Goal: Information Seeking & Learning: Find specific fact

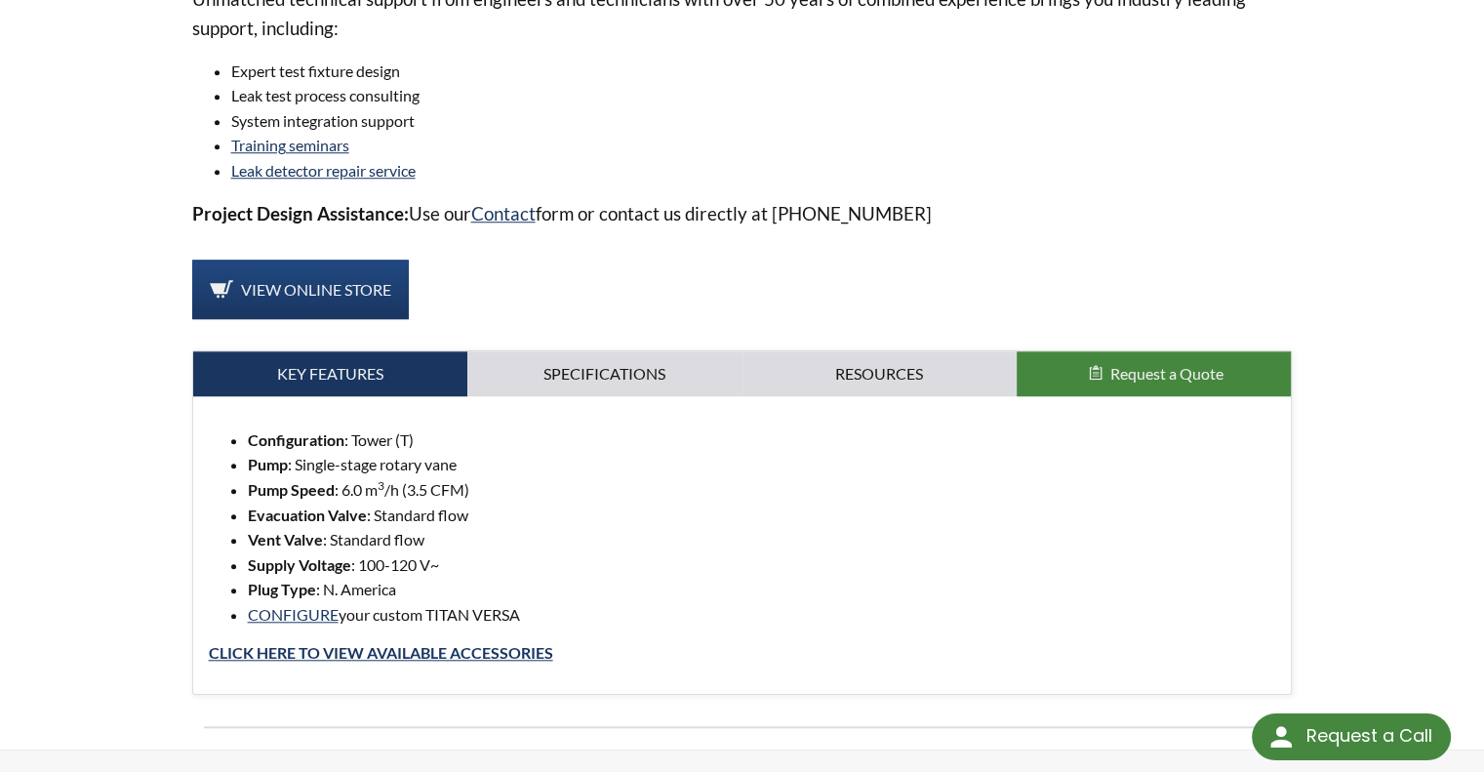
scroll to position [1587, 0]
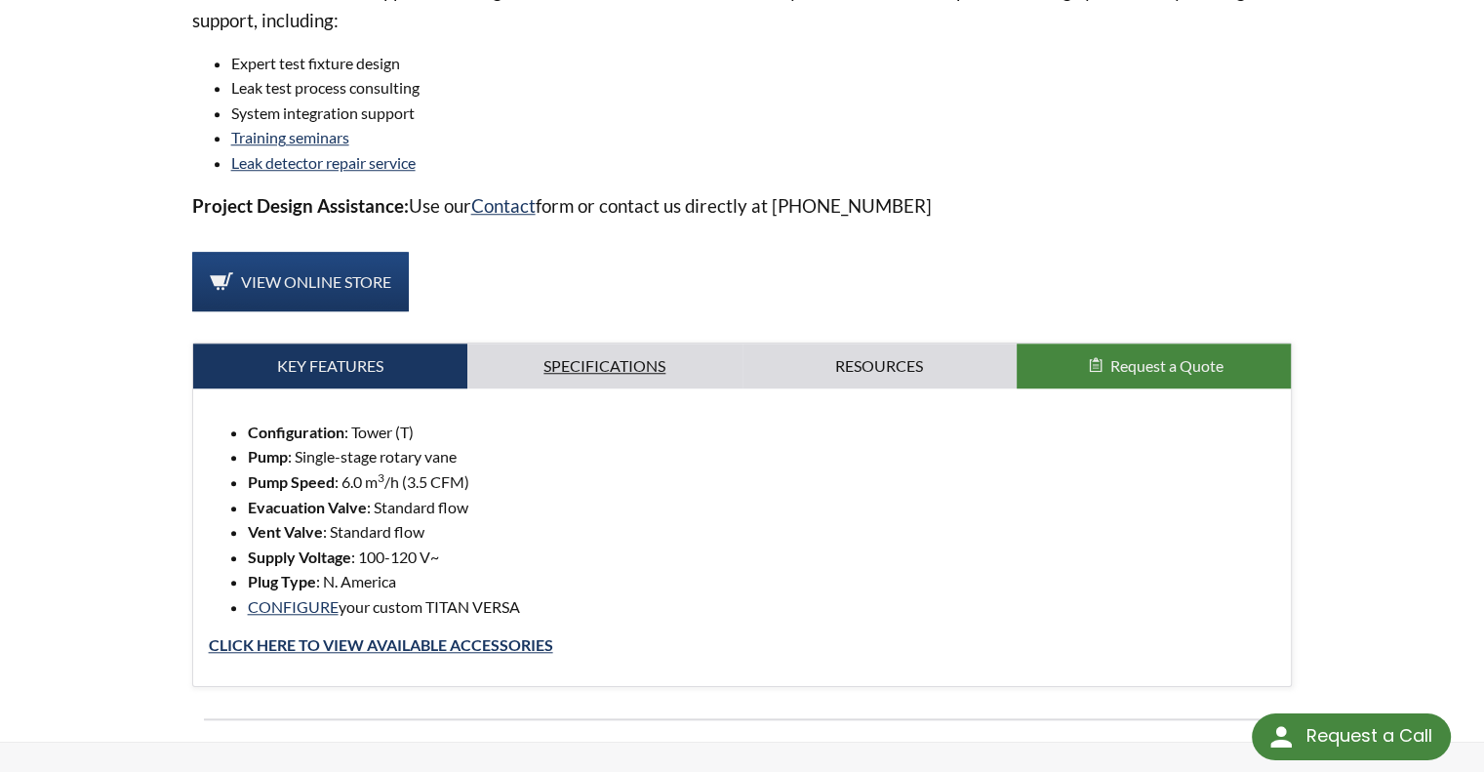
click at [648, 366] on link "Specifications" at bounding box center [604, 365] width 274 height 45
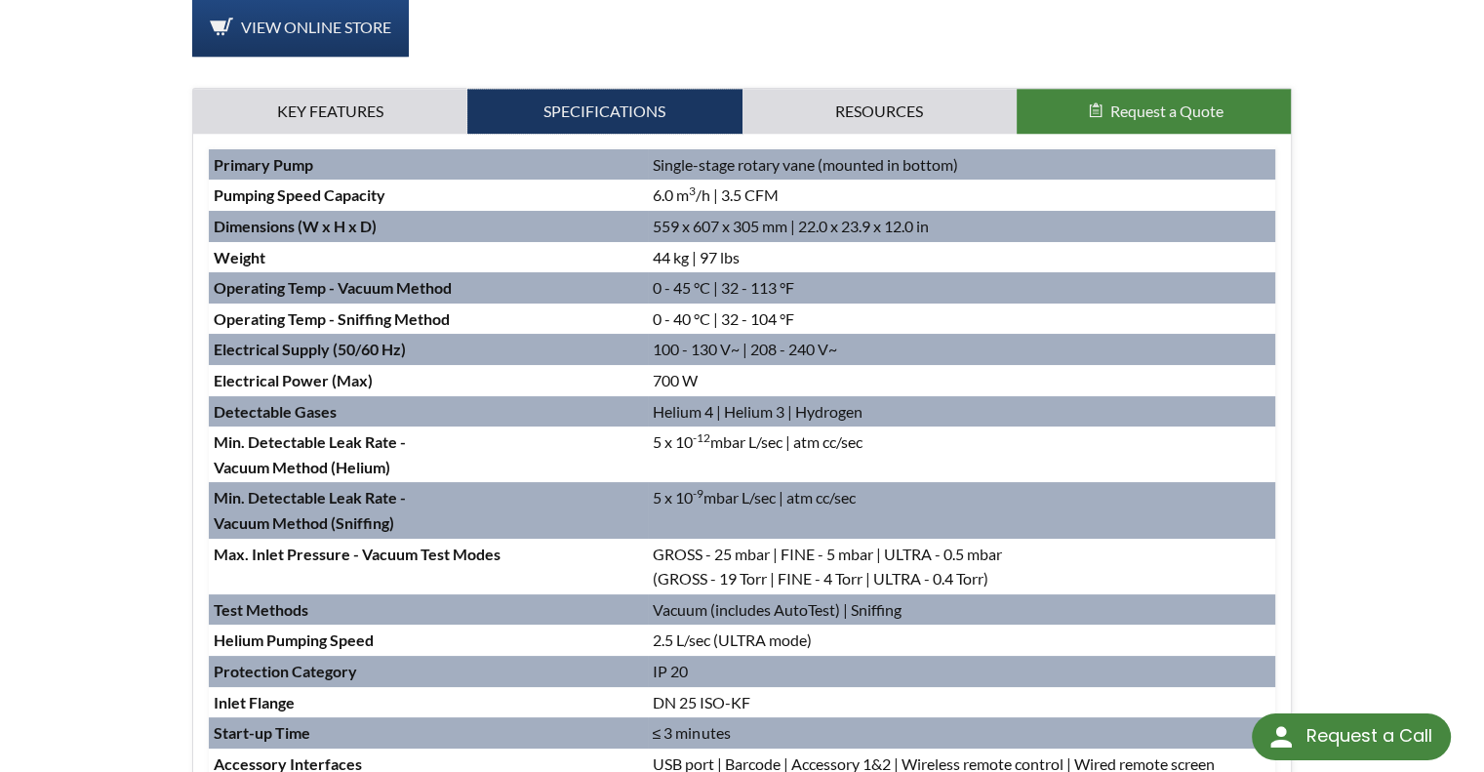
scroll to position [1849, 0]
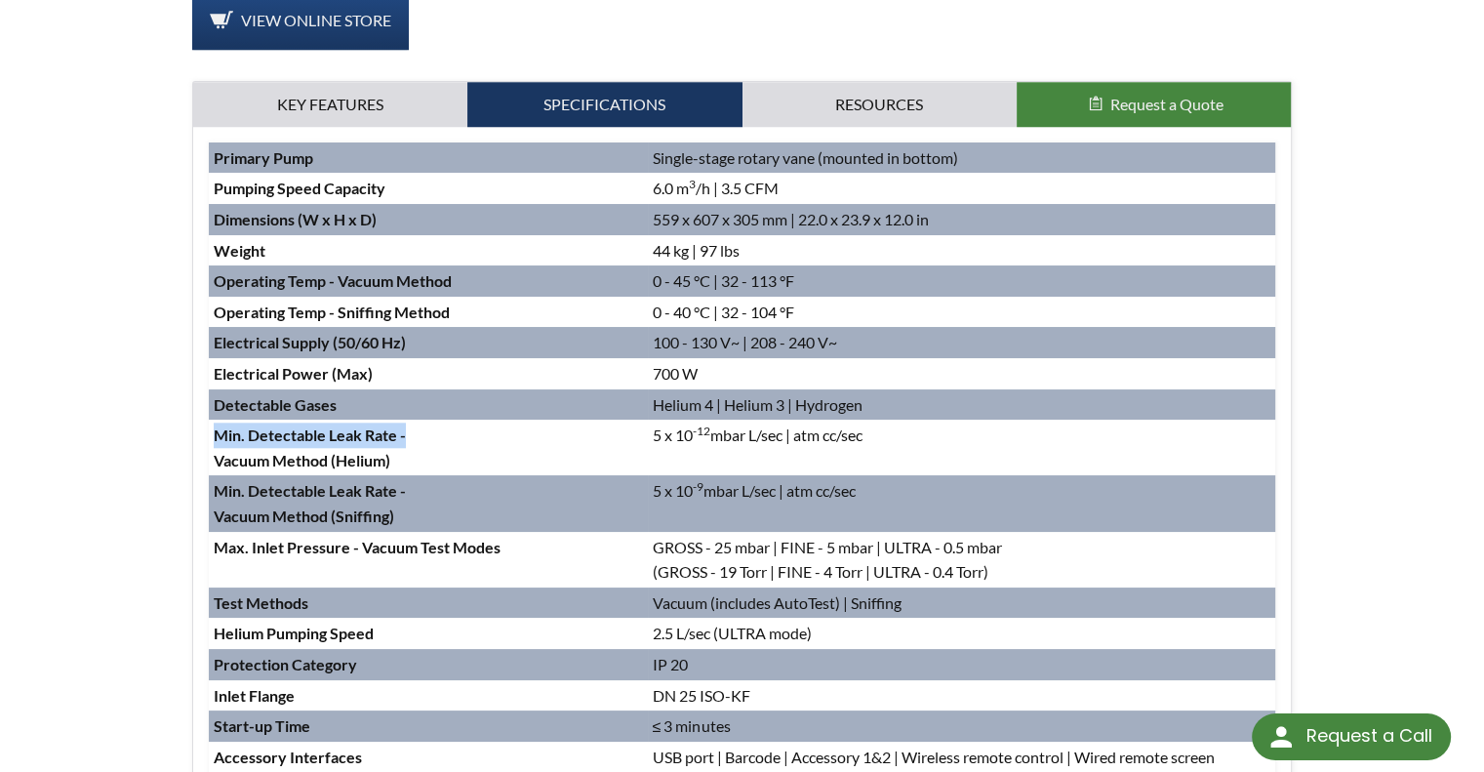
drag, startPoint x: 425, startPoint y: 444, endPoint x: 208, endPoint y: 429, distance: 218.0
click at [209, 429] on td "Min. Detectable Leak Rate - Vacuum Method (Helium)" at bounding box center [428, 447] width 439 height 56
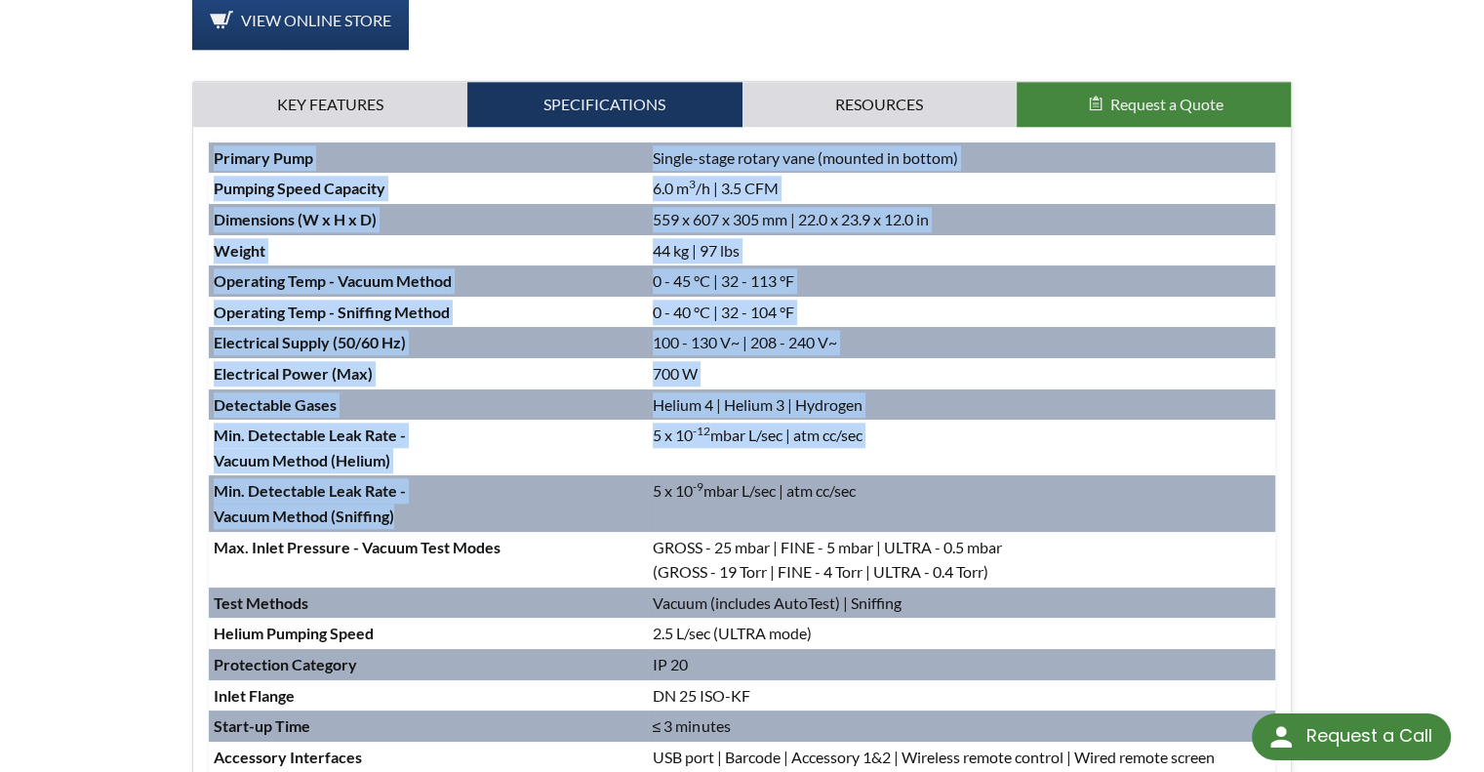
drag, startPoint x: 416, startPoint y: 513, endPoint x: 207, endPoint y: 479, distance: 211.5
click at [207, 479] on div "Configuration : Tower (T) Pump : Single-stage rotary vane Pump Speed : 6.0 m 3 …" at bounding box center [742, 506] width 1098 height 758
click at [627, 484] on td "Min. Detectable Leak Rate - Vacuum Method (Sniffing)" at bounding box center [428, 503] width 439 height 56
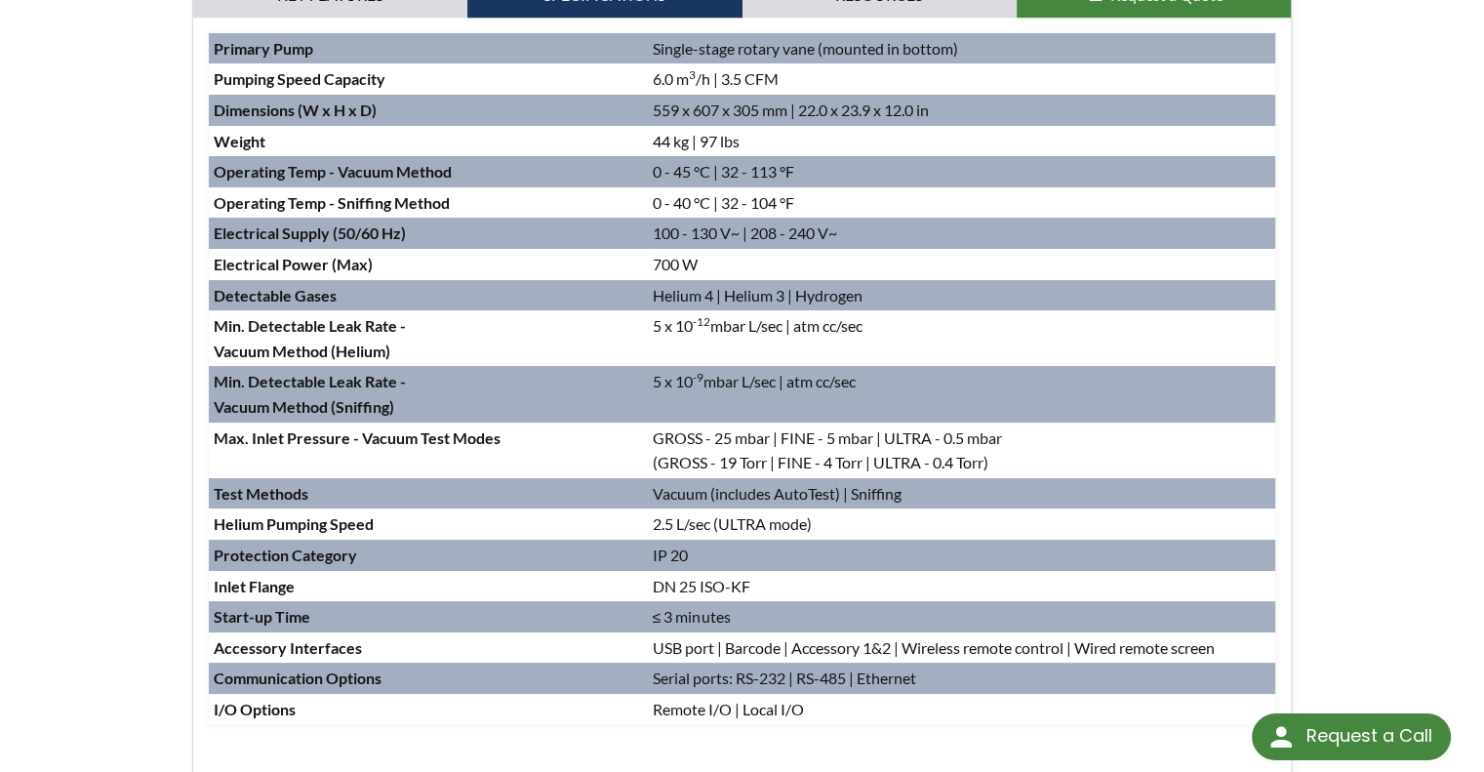
scroll to position [1962, 0]
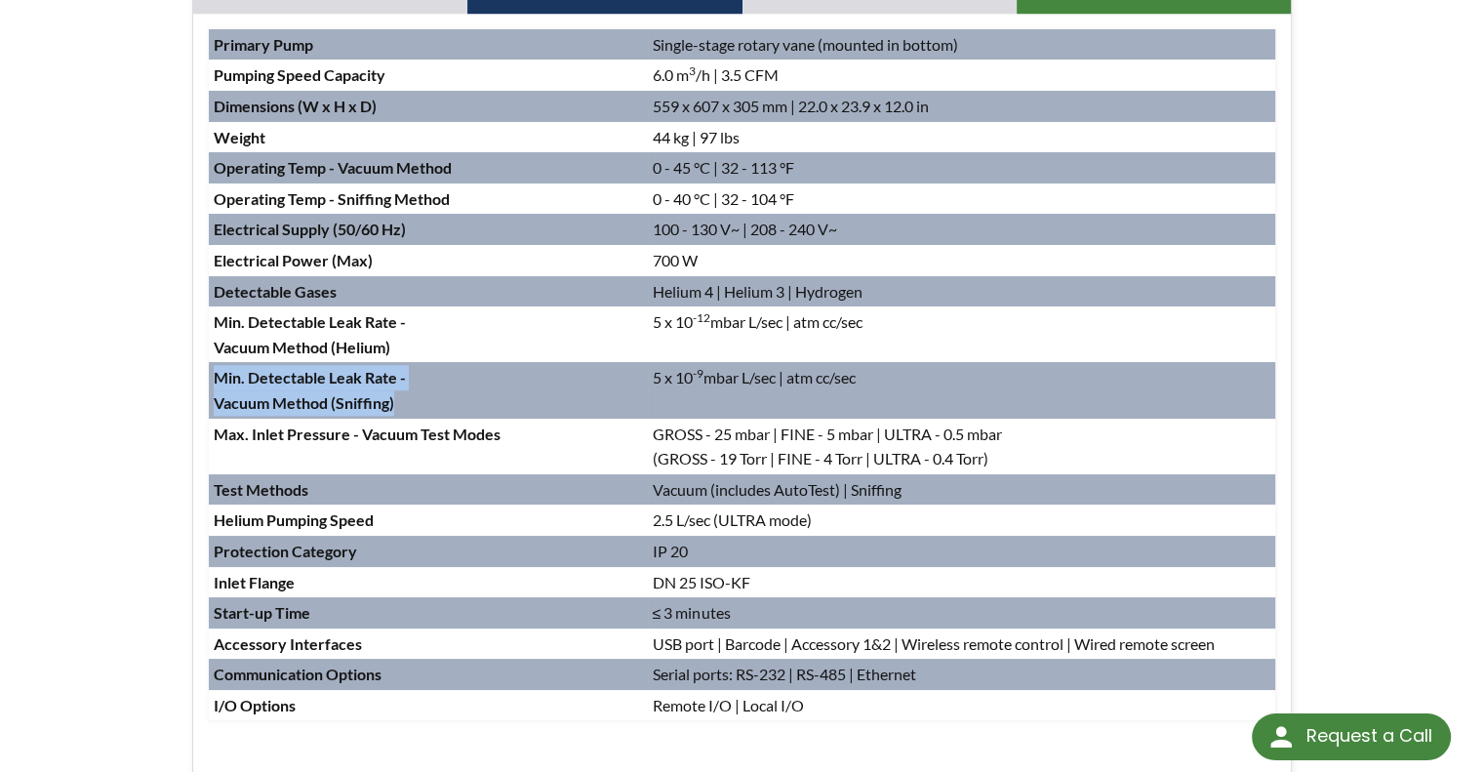
drag, startPoint x: 400, startPoint y: 405, endPoint x: 211, endPoint y: 376, distance: 191.5
click at [211, 376] on td "Min. Detectable Leak Rate - Vacuum Method (Sniffing)" at bounding box center [428, 390] width 439 height 56
copy td "Min. Detectable Leak Rate - Vacuum Method (Sniffing)"
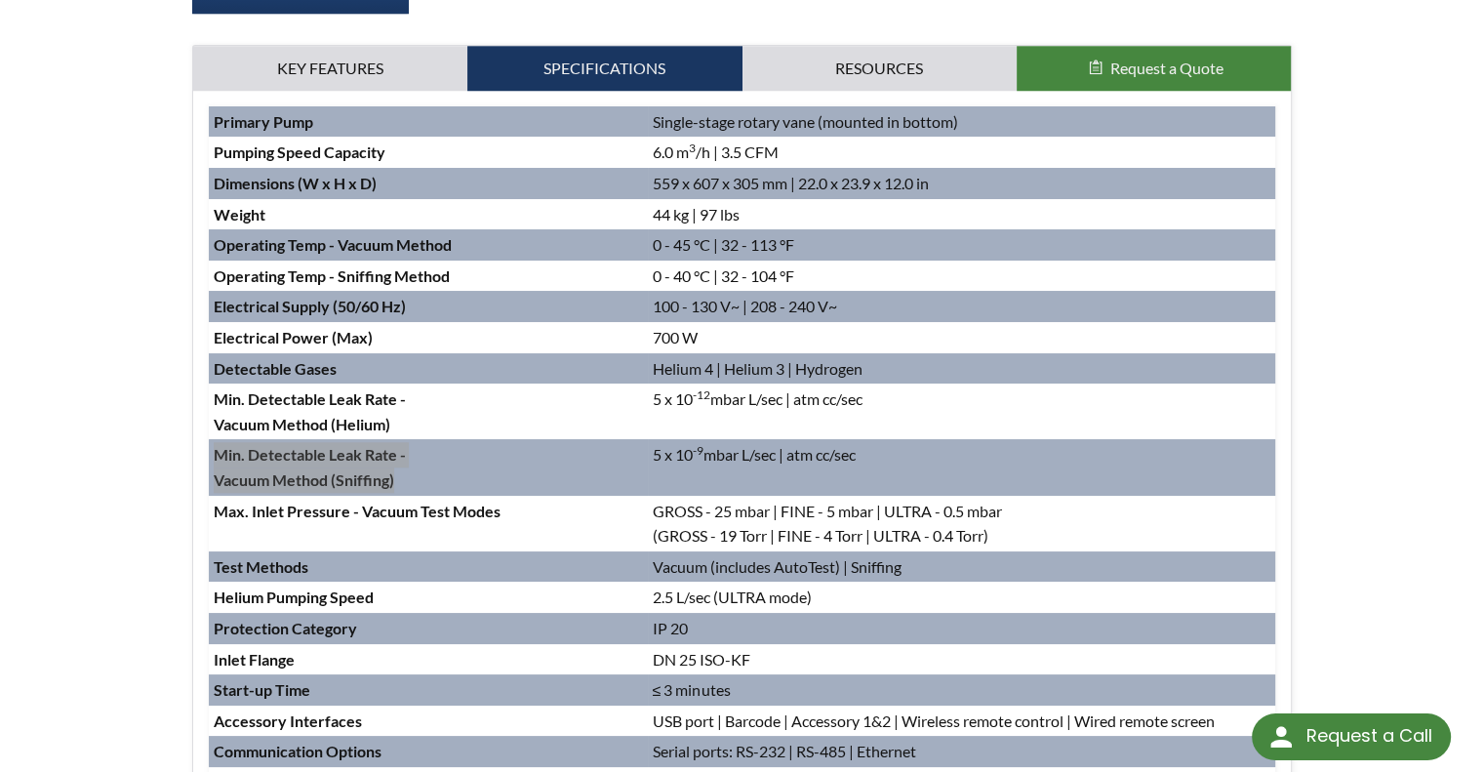
scroll to position [1885, 0]
